Goal: Transaction & Acquisition: Purchase product/service

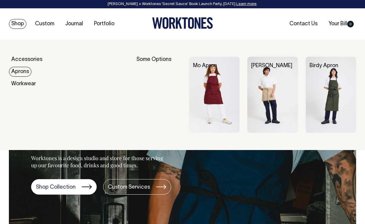
click at [20, 72] on link "Aprons" at bounding box center [20, 72] width 23 height 10
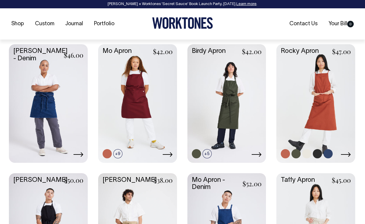
scroll to position [300, 0]
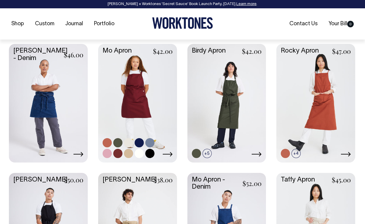
click at [108, 152] on link at bounding box center [107, 153] width 9 height 9
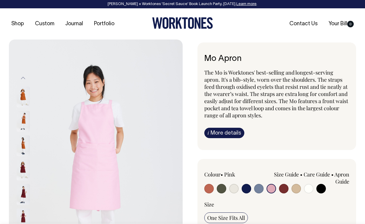
select select "Pink"
click at [271, 186] on input "radio" at bounding box center [271, 188] width 9 height 9
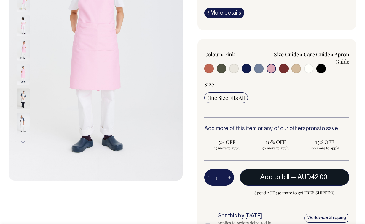
click at [273, 177] on span "Add to bill" at bounding box center [274, 177] width 29 height 6
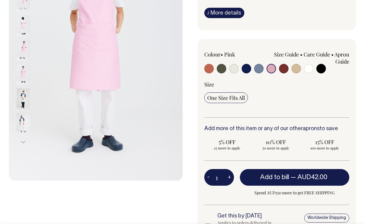
scroll to position [120, 0]
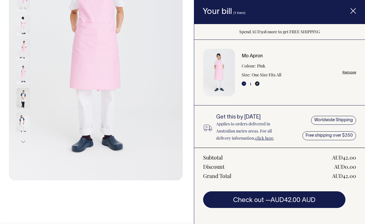
click at [258, 84] on button "+" at bounding box center [257, 83] width 4 height 4
type input "2"
click at [258, 84] on button "+" at bounding box center [257, 83] width 4 height 4
type input "3"
click at [256, 82] on button "+" at bounding box center [257, 83] width 4 height 4
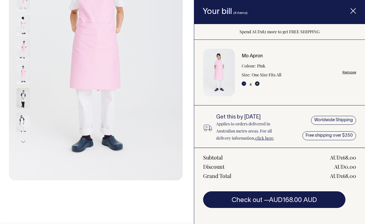
click at [258, 83] on button "+" at bounding box center [257, 83] width 4 height 4
type input "5"
click at [258, 83] on button "+" at bounding box center [257, 83] width 4 height 4
type input "6"
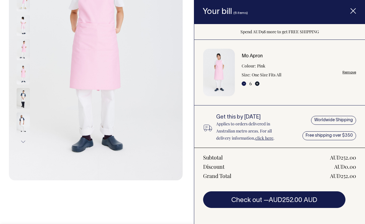
click at [256, 84] on button "+" at bounding box center [257, 83] width 4 height 4
type input "7"
click at [258, 84] on button "+" at bounding box center [257, 83] width 4 height 4
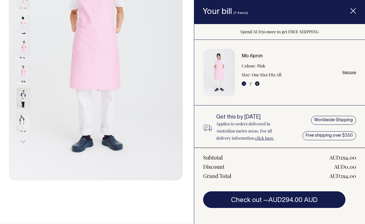
type input "8"
click at [258, 83] on button "+" at bounding box center [257, 83] width 4 height 4
type input "9"
click at [257, 84] on button "+" at bounding box center [257, 83] width 4 height 4
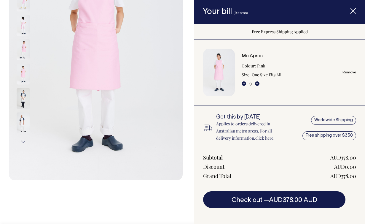
type input "10"
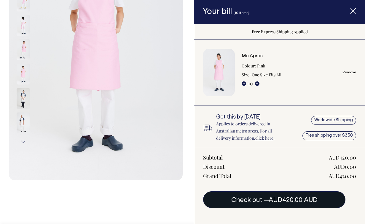
click at [253, 199] on button "Check out — AUD420.00 AUD" at bounding box center [274, 199] width 142 height 17
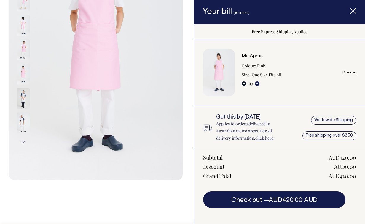
click at [243, 83] on button "-" at bounding box center [244, 83] width 4 height 4
type input "9"
click at [244, 84] on button "-" at bounding box center [244, 83] width 4 height 4
type input "8"
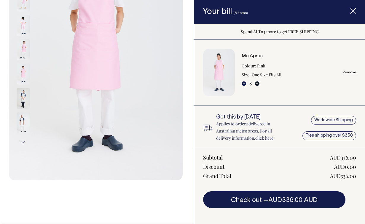
click at [258, 83] on button "+" at bounding box center [257, 83] width 4 height 4
type input "9"
click at [258, 84] on button "+" at bounding box center [257, 83] width 4 height 4
type input "10"
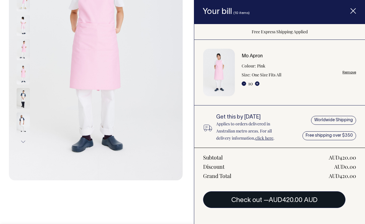
click at [289, 200] on span "AUD420.00 AUD" at bounding box center [293, 200] width 49 height 6
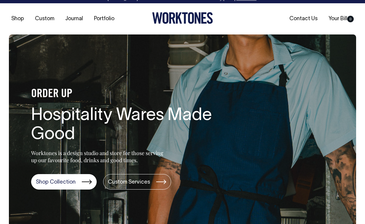
scroll to position [5, 0]
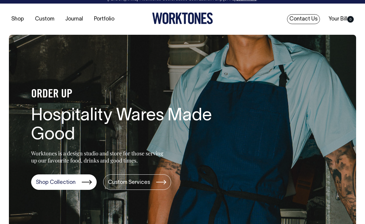
click at [299, 21] on link "Contact Us" at bounding box center [303, 19] width 33 height 10
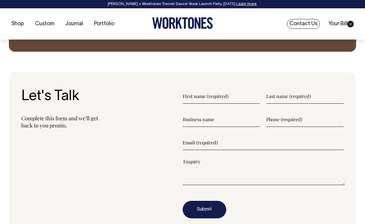
scroll to position [622, 0]
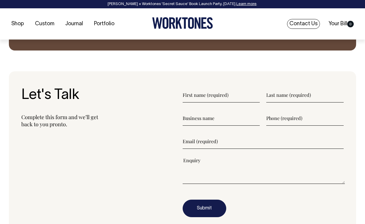
click at [295, 24] on link "Contact Us" at bounding box center [303, 24] width 33 height 10
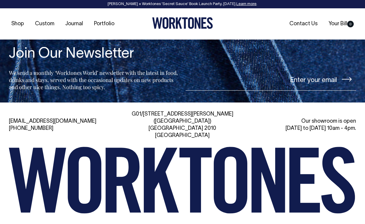
scroll to position [1255, 0]
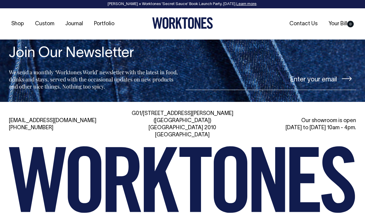
drag, startPoint x: 47, startPoint y: 106, endPoint x: 6, endPoint y: 108, distance: 41.6
click at [6, 110] on div "[EMAIL_ADDRESS][DOMAIN_NAME] [PHONE_NUMBER] [STREET_ADDRESS][PERSON_NAME] Our s…" at bounding box center [182, 176] width 365 height 133
copy link "[PHONE_NUMBER]"
